Goal: Task Accomplishment & Management: Manage account settings

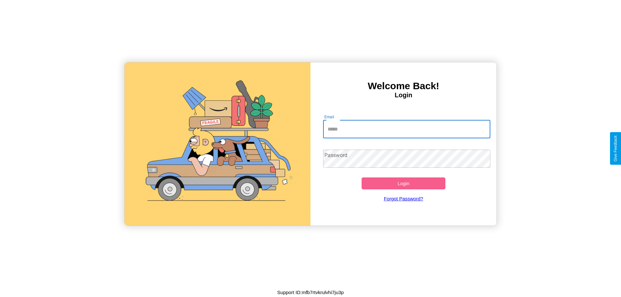
click at [407, 129] on input "Email" at bounding box center [407, 129] width 168 height 18
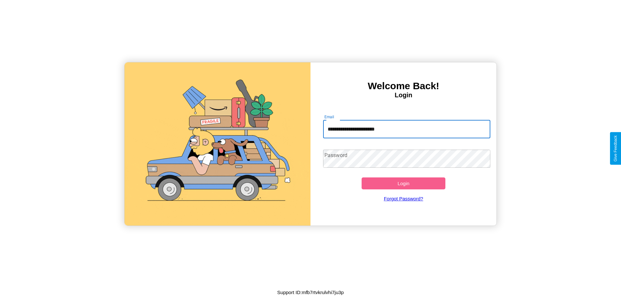
type input "**********"
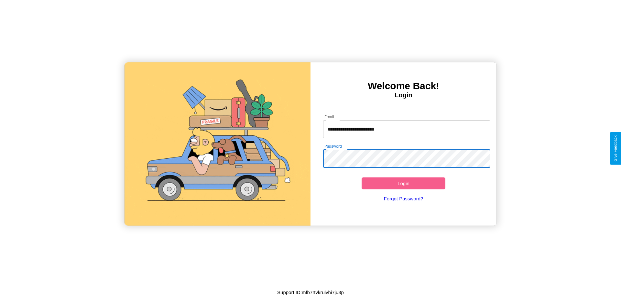
click at [404, 184] on button "Login" at bounding box center [404, 184] width 84 height 12
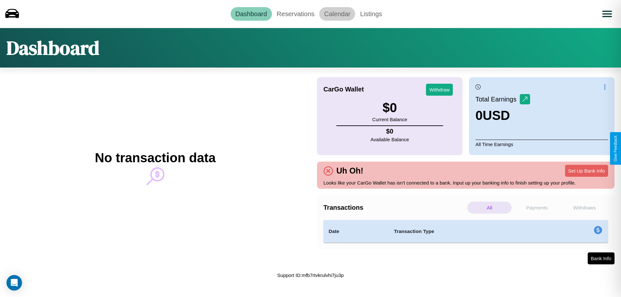
click at [337, 14] on link "Calendar" at bounding box center [337, 14] width 36 height 14
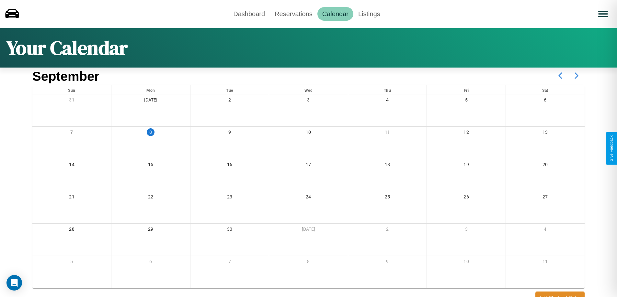
click at [576, 76] on icon at bounding box center [576, 76] width 16 height 16
click at [293, 14] on link "Reservations" at bounding box center [294, 14] width 48 height 14
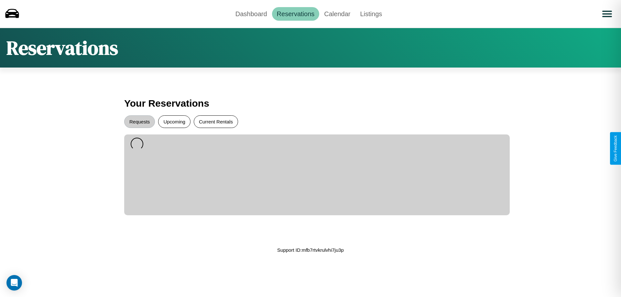
click at [216, 122] on button "Current Rentals" at bounding box center [216, 122] width 44 height 13
click at [140, 122] on button "Requests" at bounding box center [139, 122] width 31 height 13
click at [251, 14] on link "Dashboard" at bounding box center [251, 14] width 41 height 14
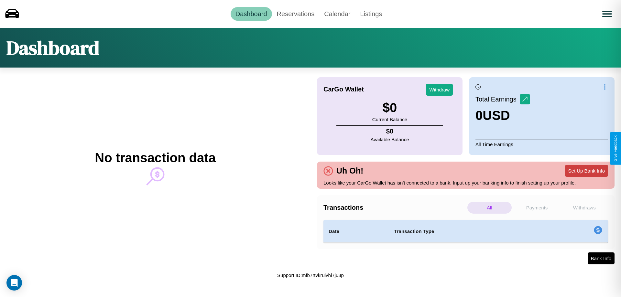
click at [587, 171] on button "Set Up Bank Info" at bounding box center [586, 171] width 43 height 12
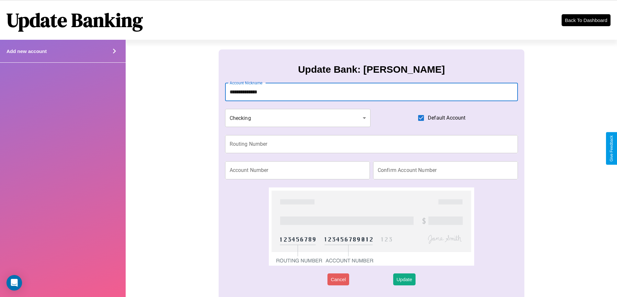
type input "**********"
